Goal: Find specific page/section: Find specific page/section

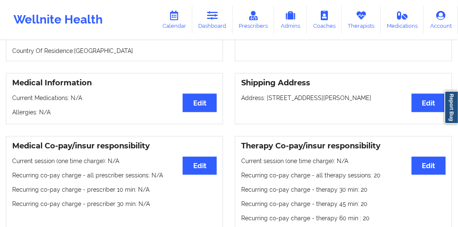
scroll to position [201, 0]
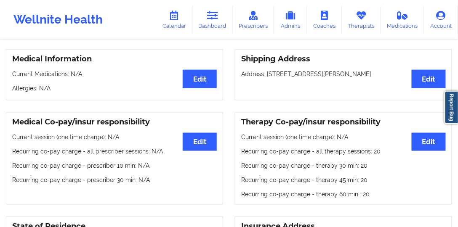
drag, startPoint x: 212, startPoint y: 10, endPoint x: 134, endPoint y: 34, distance: 81.8
click at [212, 10] on link "Dashboard" at bounding box center [212, 20] width 40 height 28
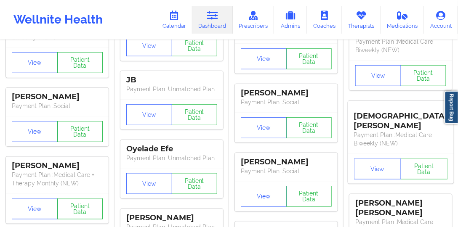
click at [207, 29] on link "Dashboard" at bounding box center [212, 20] width 40 height 28
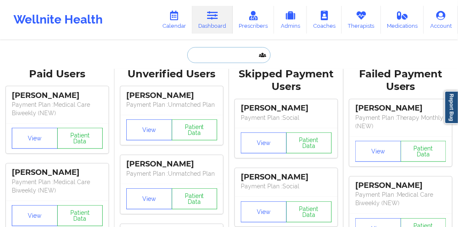
click at [207, 51] on input "text" at bounding box center [228, 55] width 83 height 16
paste input "JANESSA"
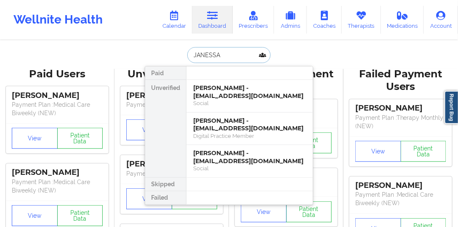
paste input "[PERSON_NAME]"
type input "[PERSON_NAME]"
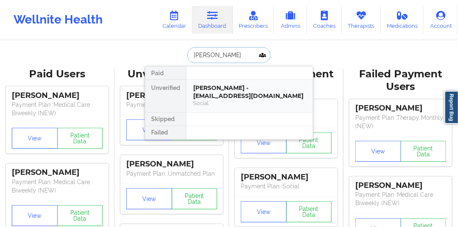
click at [222, 85] on div "[PERSON_NAME] - [EMAIL_ADDRESS][DOMAIN_NAME]" at bounding box center [249, 92] width 113 height 16
